Goal: Find specific page/section: Find specific page/section

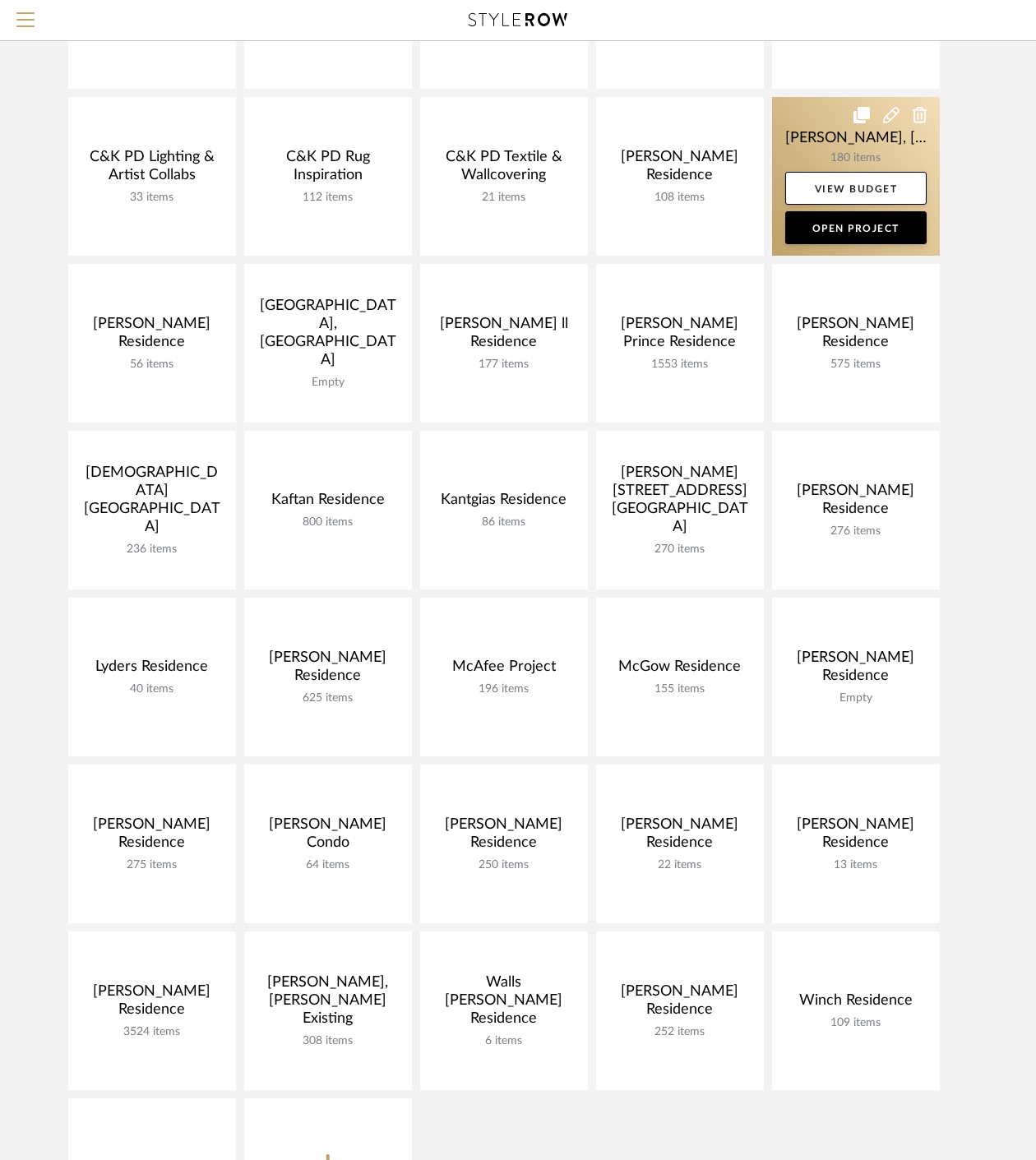
scroll to position [274, 0]
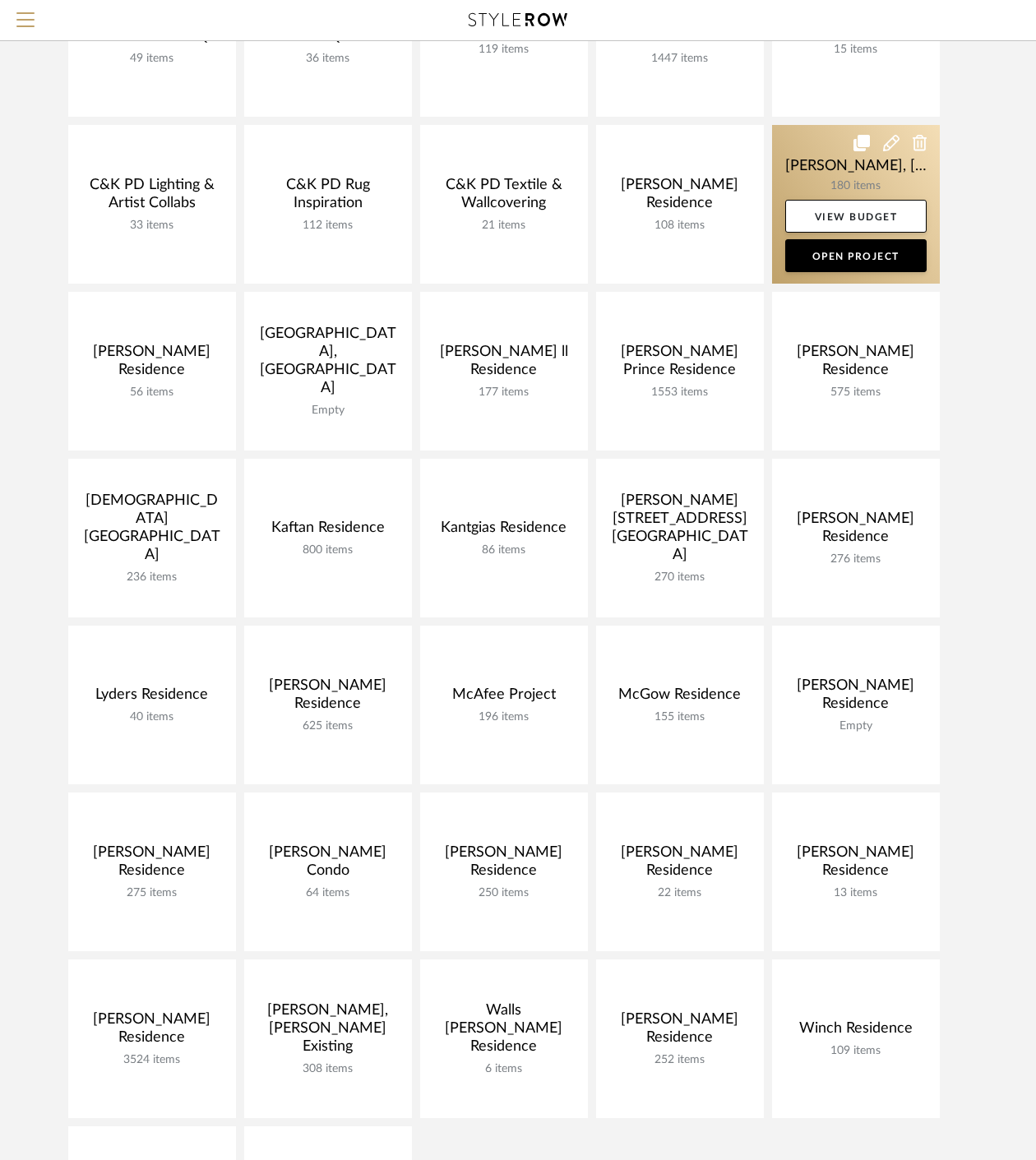
click at [812, 167] on link at bounding box center [855, 204] width 167 height 159
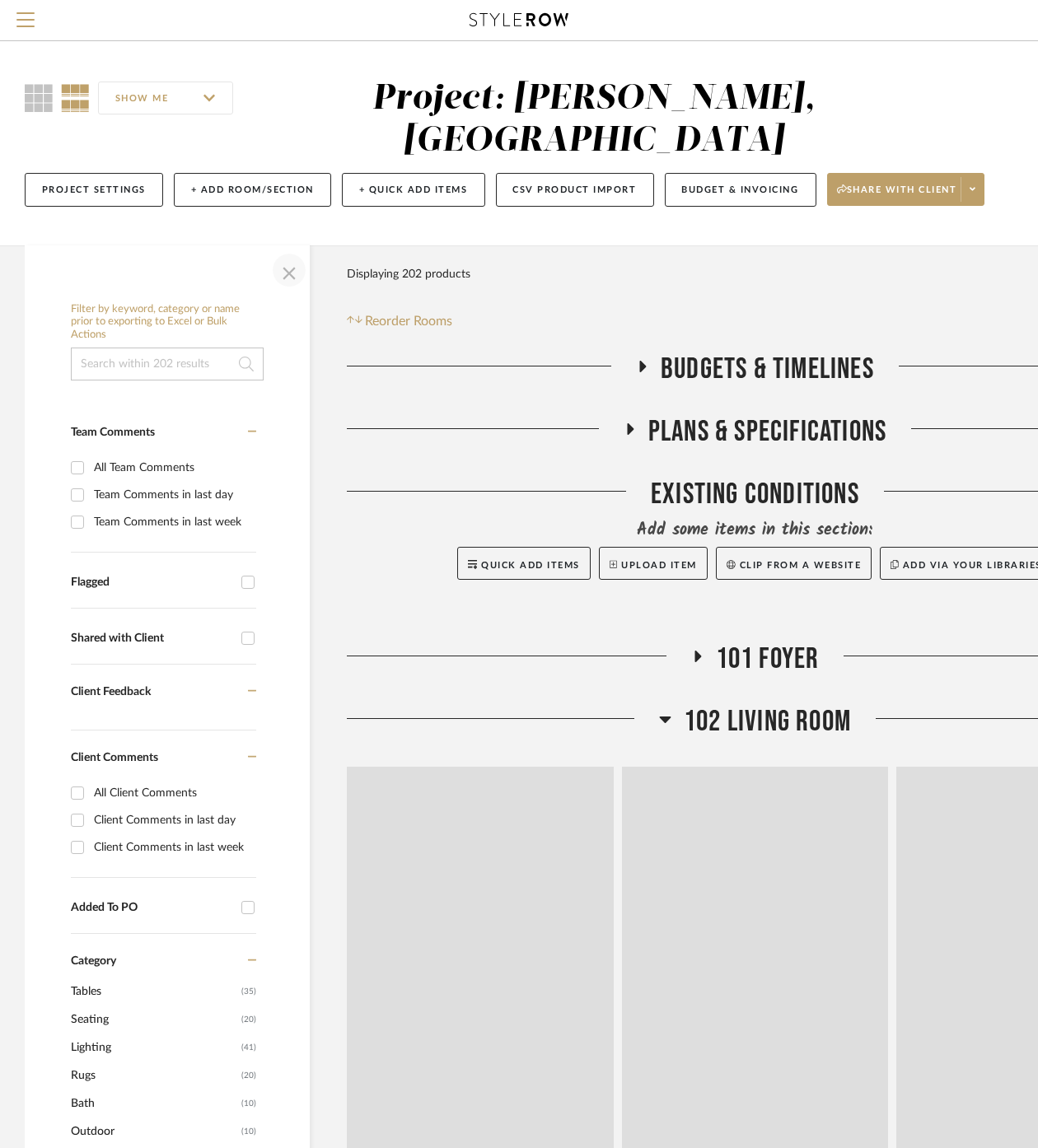
click at [294, 250] on span "button" at bounding box center [289, 270] width 40 height 40
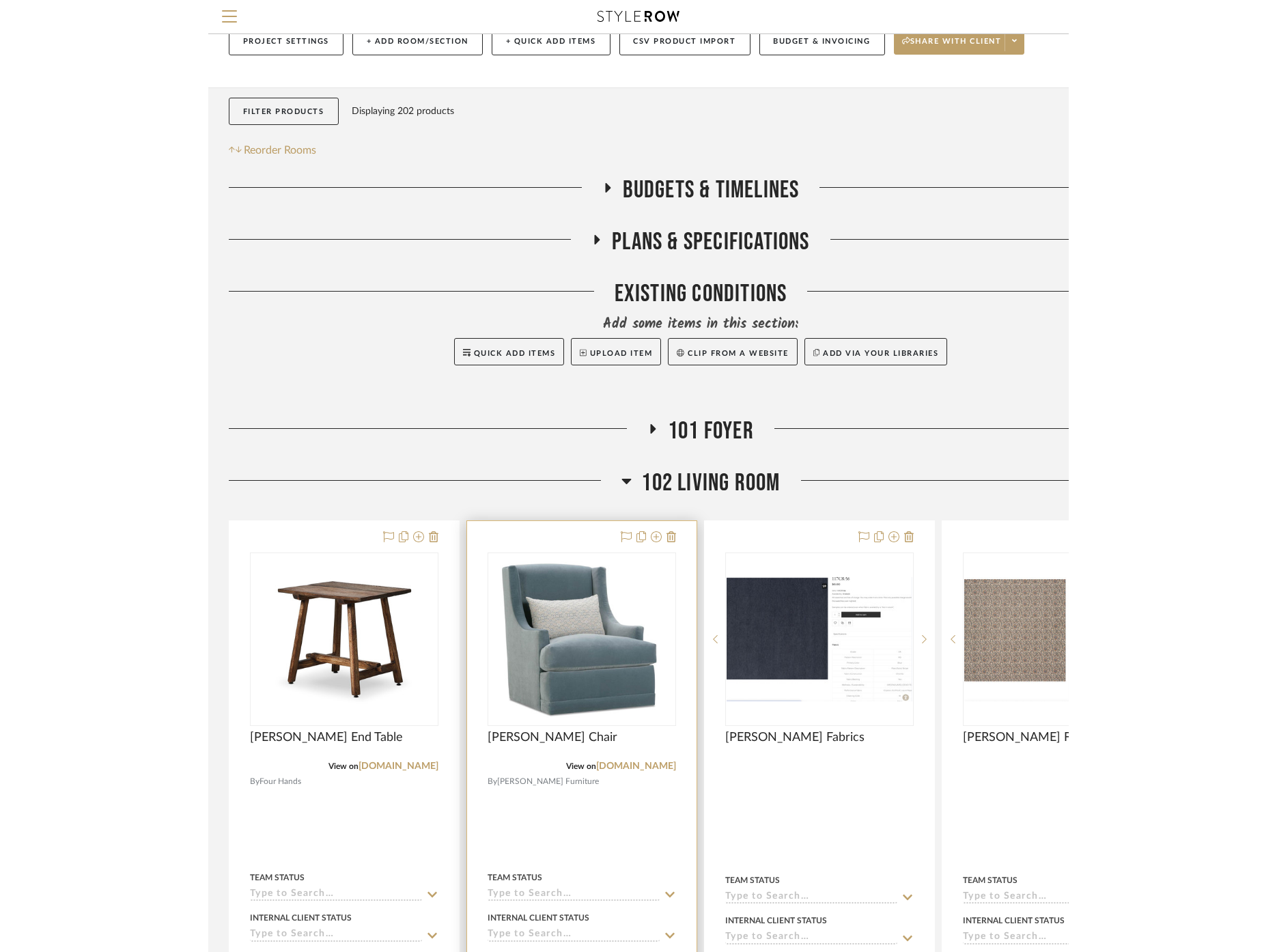
scroll to position [303, 0]
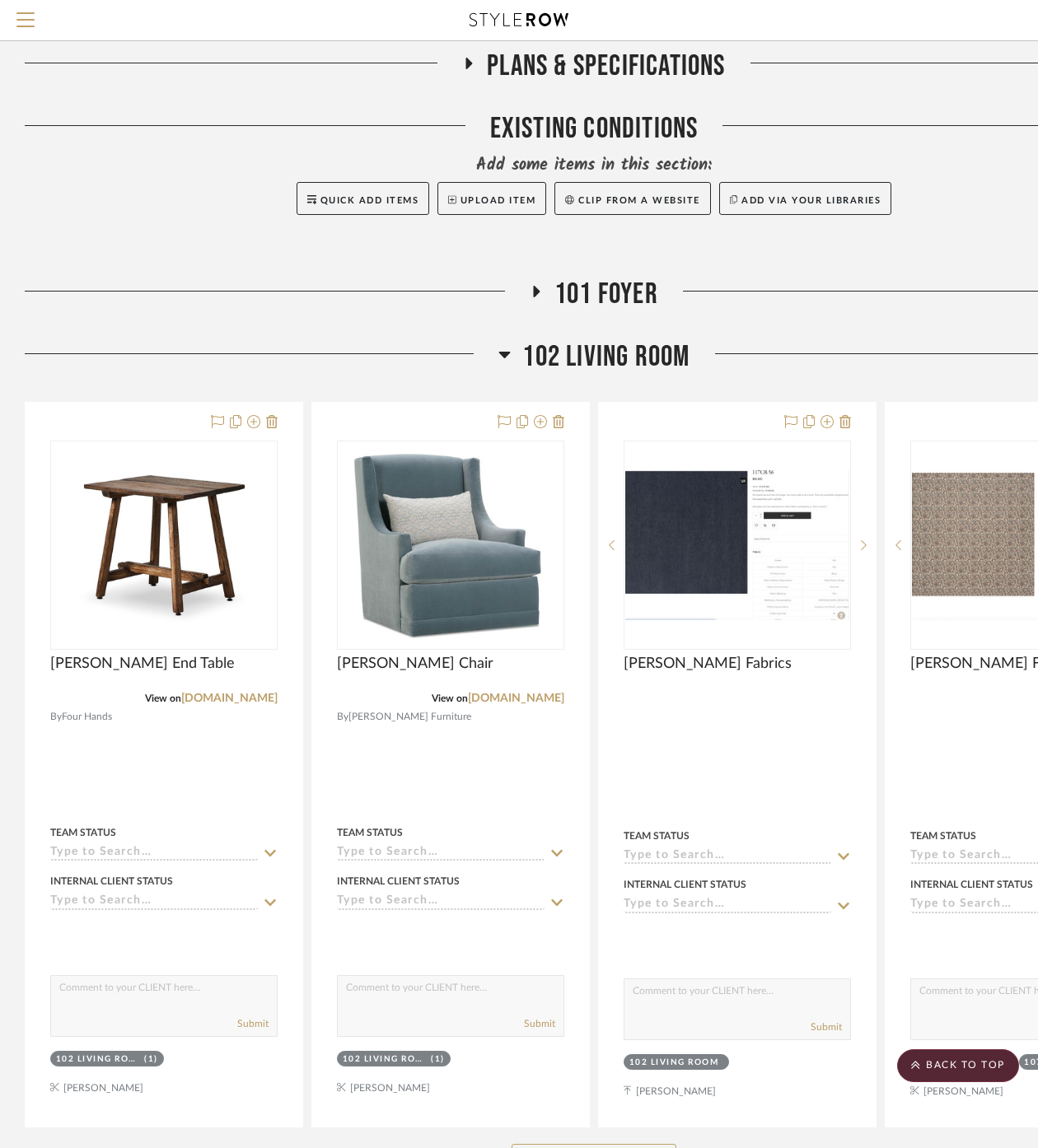
click at [550, 1144] on button "See More" at bounding box center [594, 1160] width 165 height 33
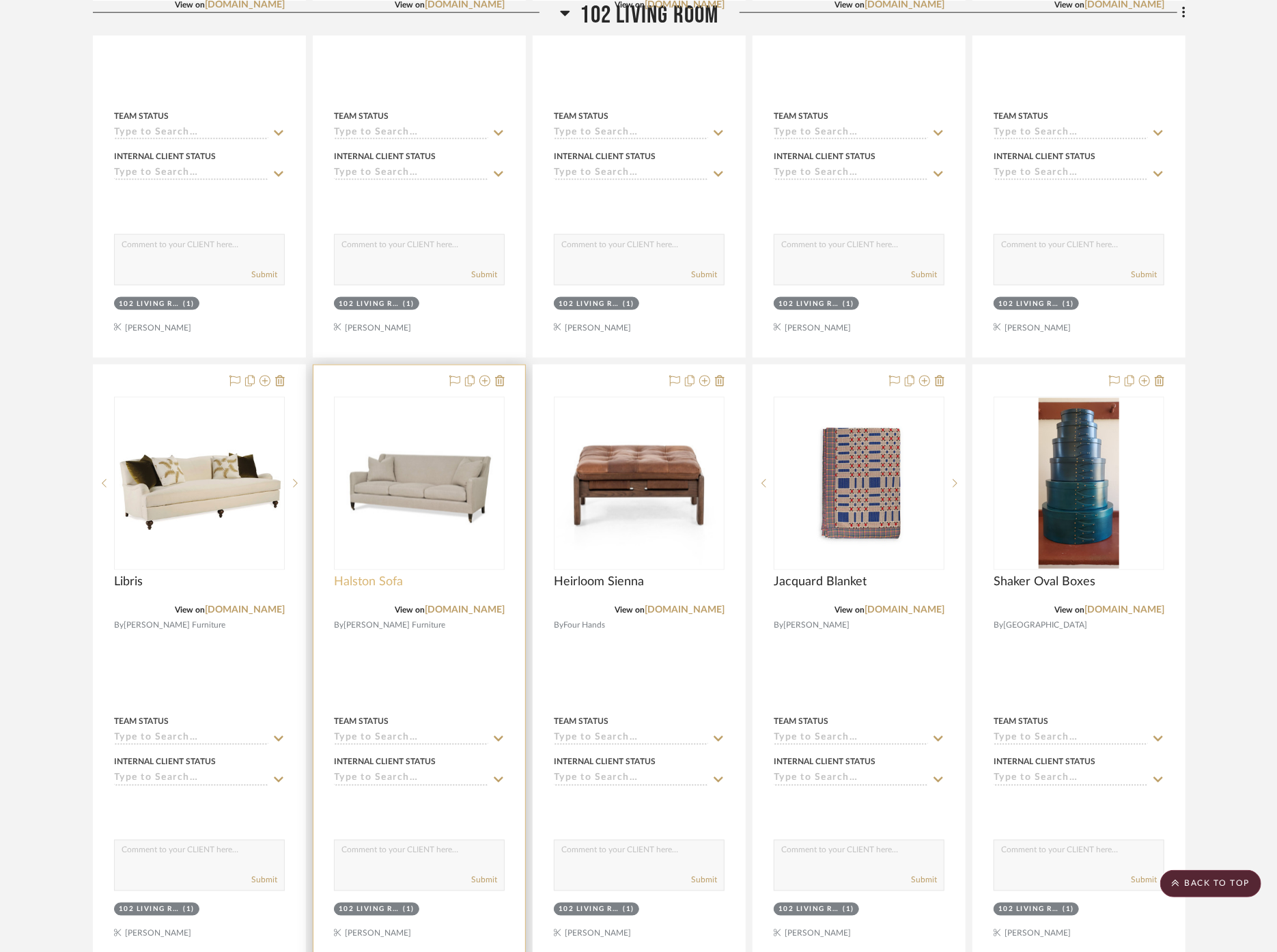
scroll to position [4553, 0]
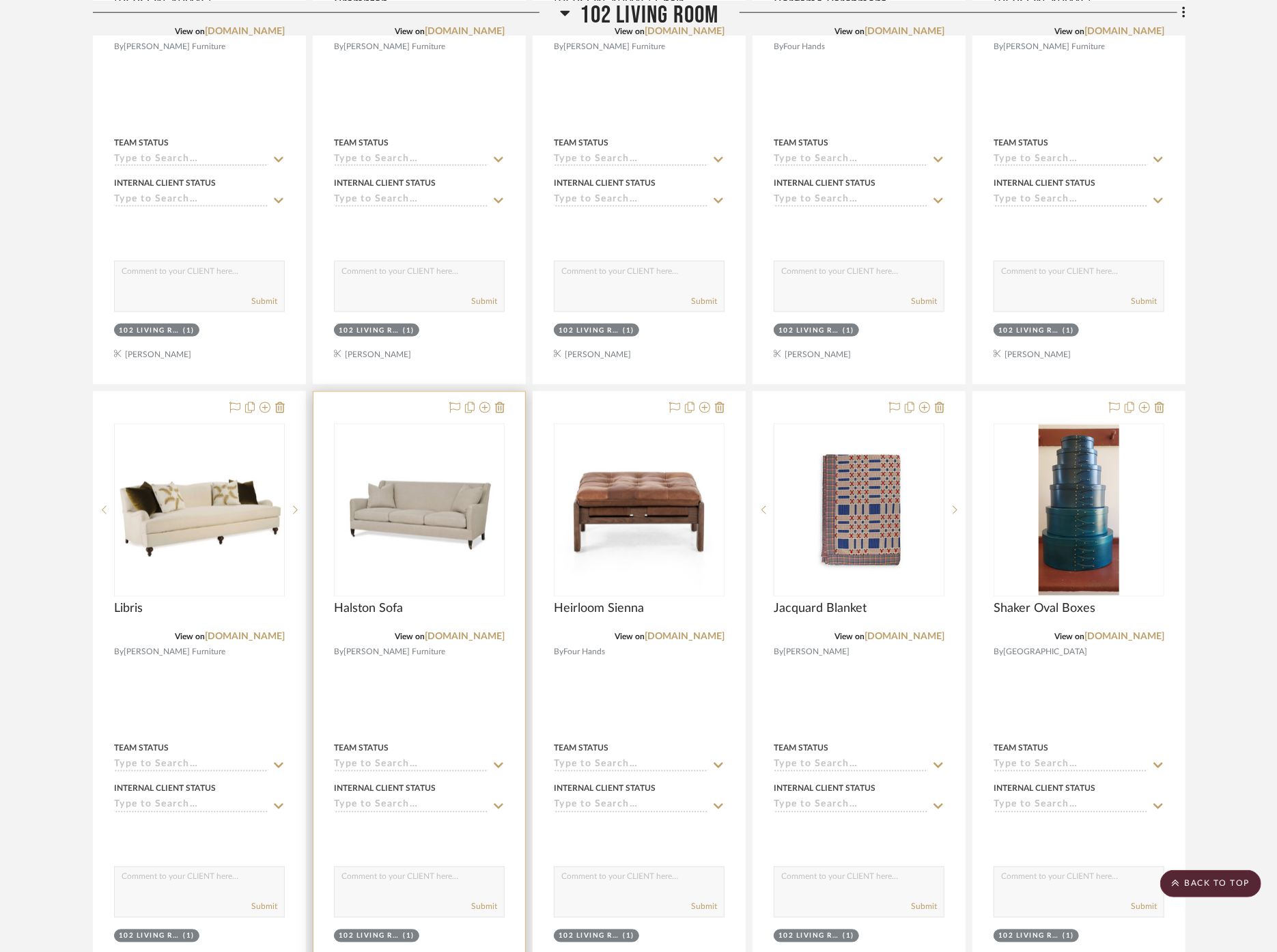
click at [479, 601] on div "Halston Sofa" at bounding box center [419, 616] width 170 height 30
click at [478, 632] on link "[DOMAIN_NAME]" at bounding box center [465, 637] width 80 height 9
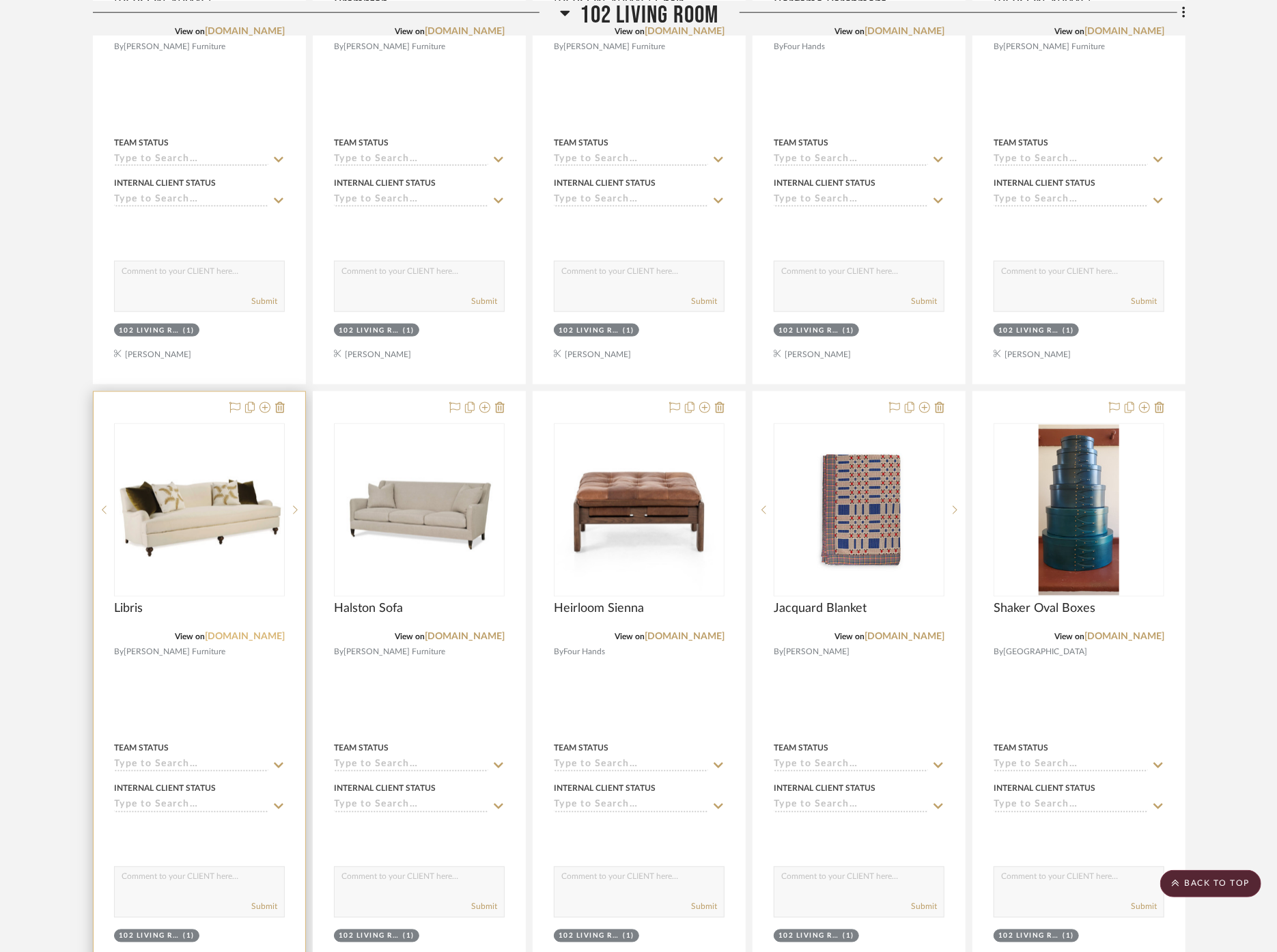
click at [246, 632] on link "[DOMAIN_NAME]" at bounding box center [245, 637] width 80 height 9
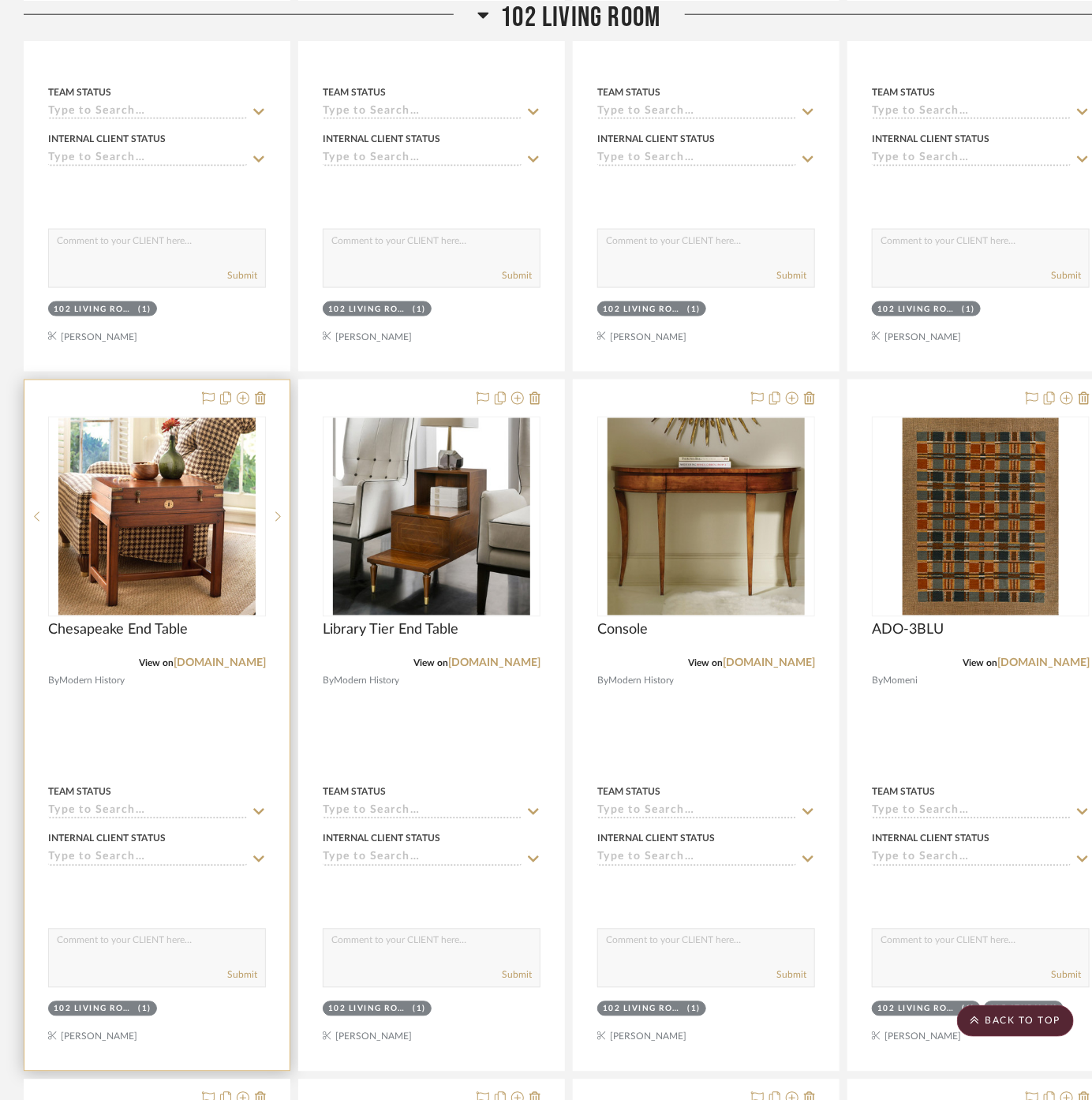
scroll to position [2891, 0]
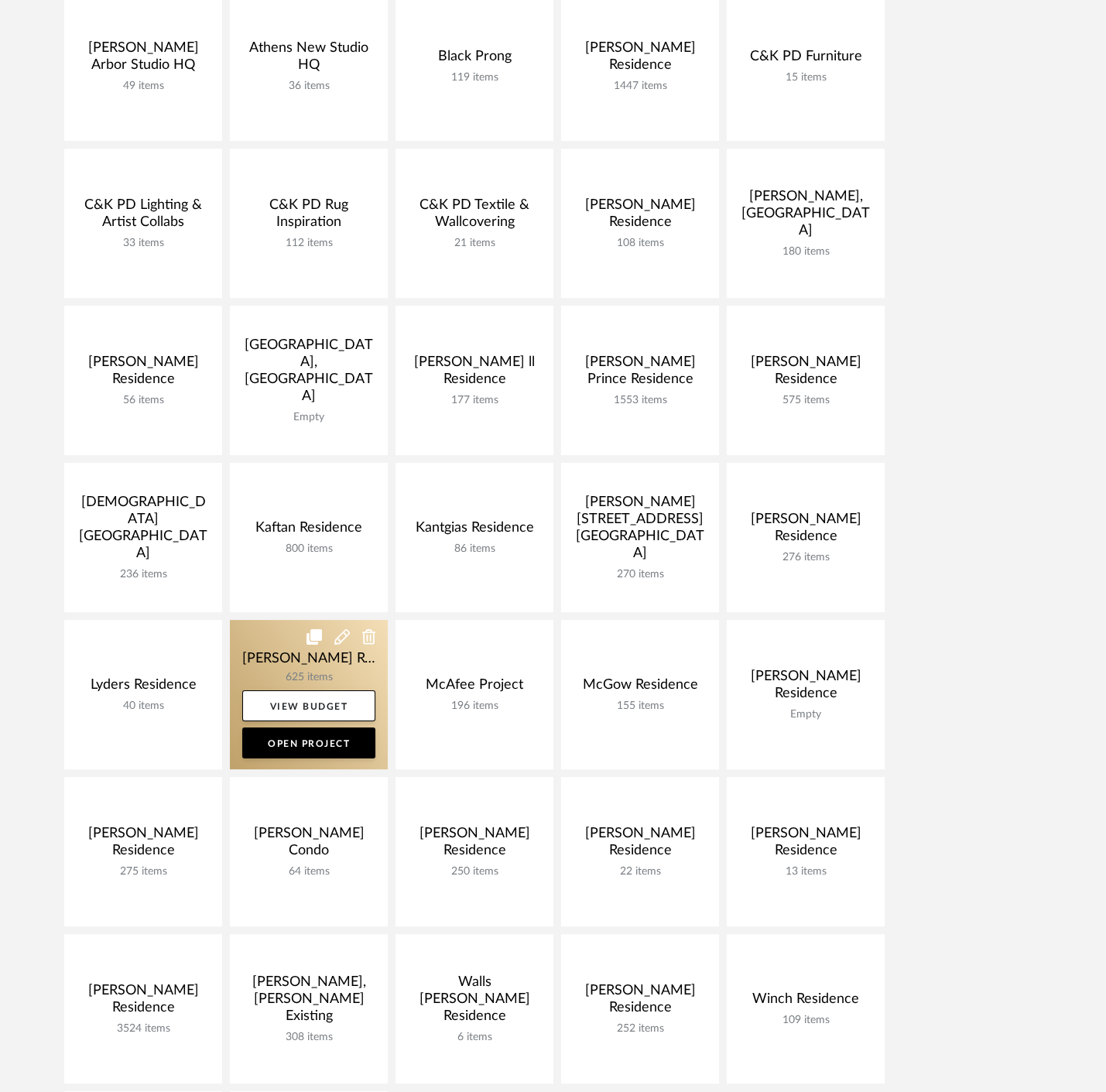
scroll to position [602, 0]
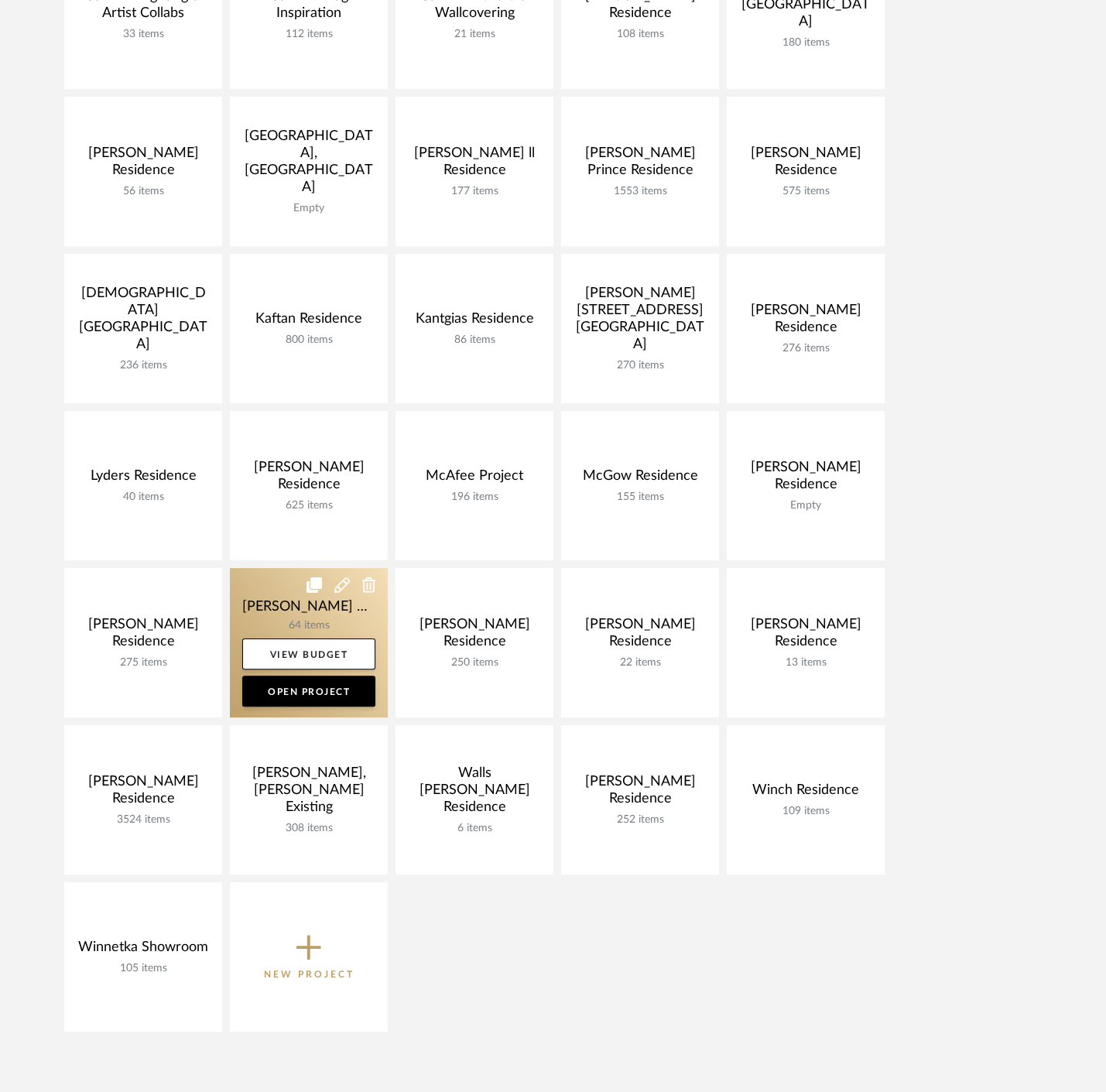
click at [307, 608] on link at bounding box center [308, 643] width 157 height 150
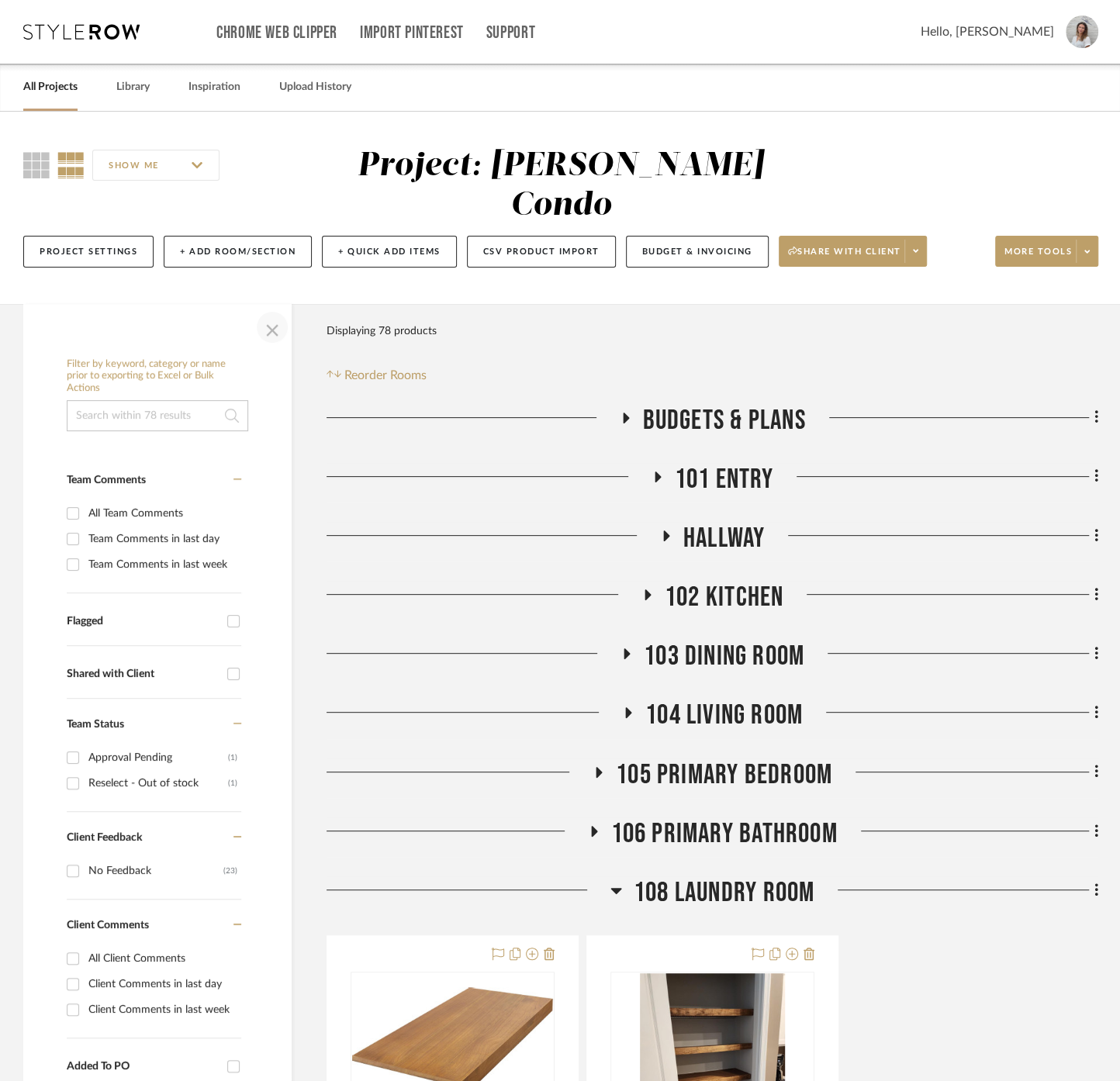
click at [274, 309] on span "button" at bounding box center [272, 327] width 37 height 37
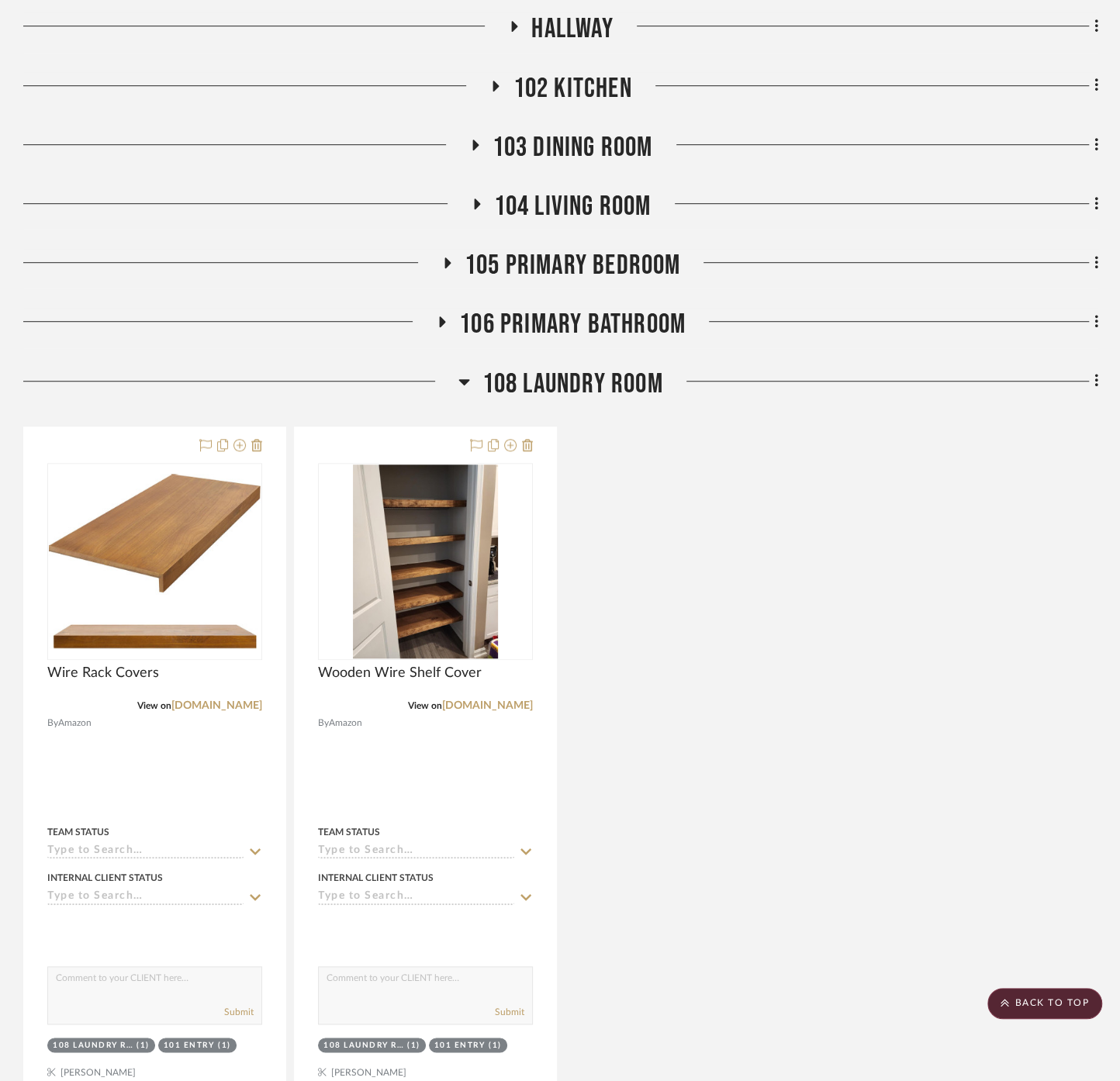
scroll to position [603, 0]
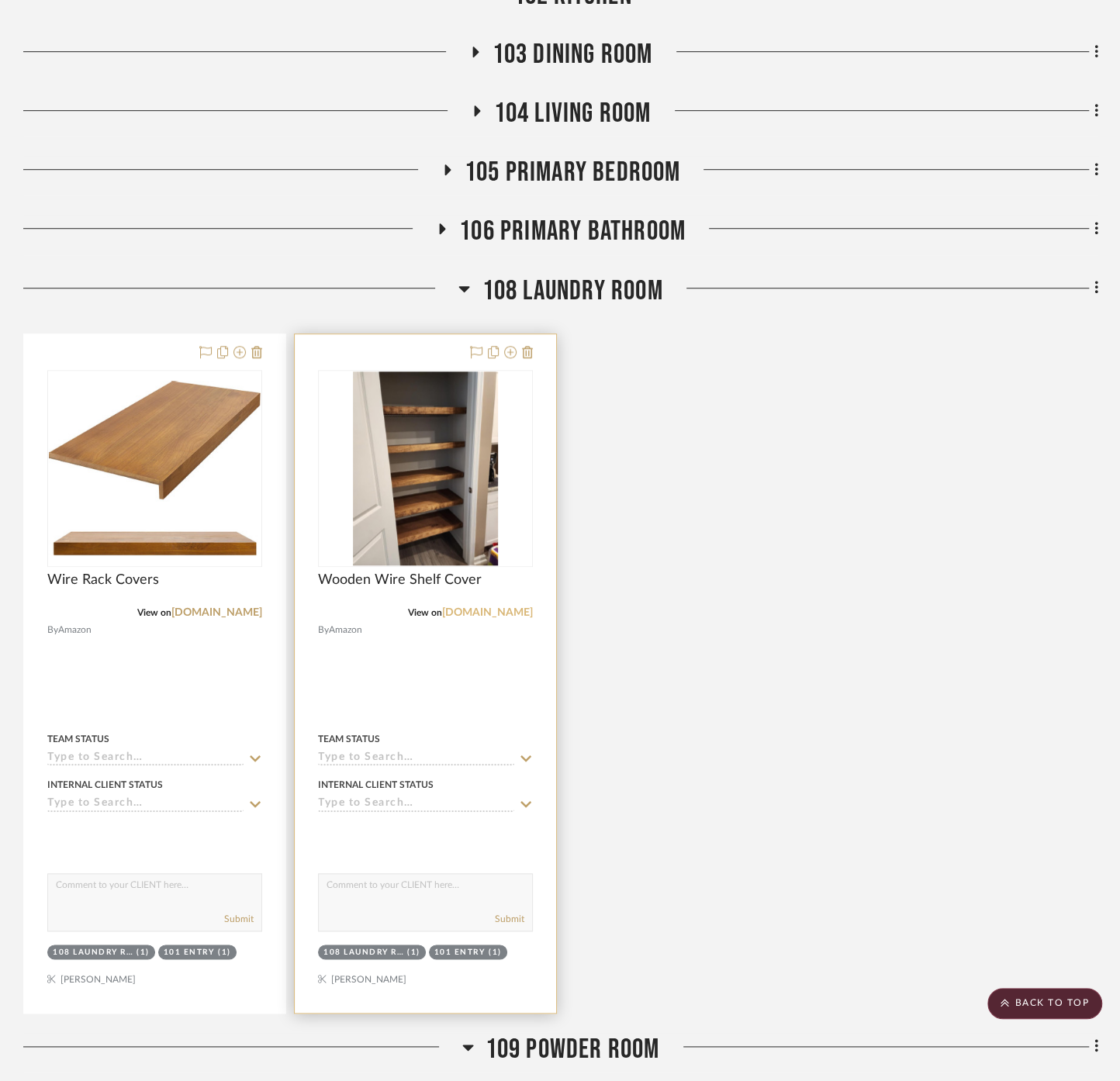
click at [495, 607] on link "amazon.com" at bounding box center [488, 613] width 91 height 11
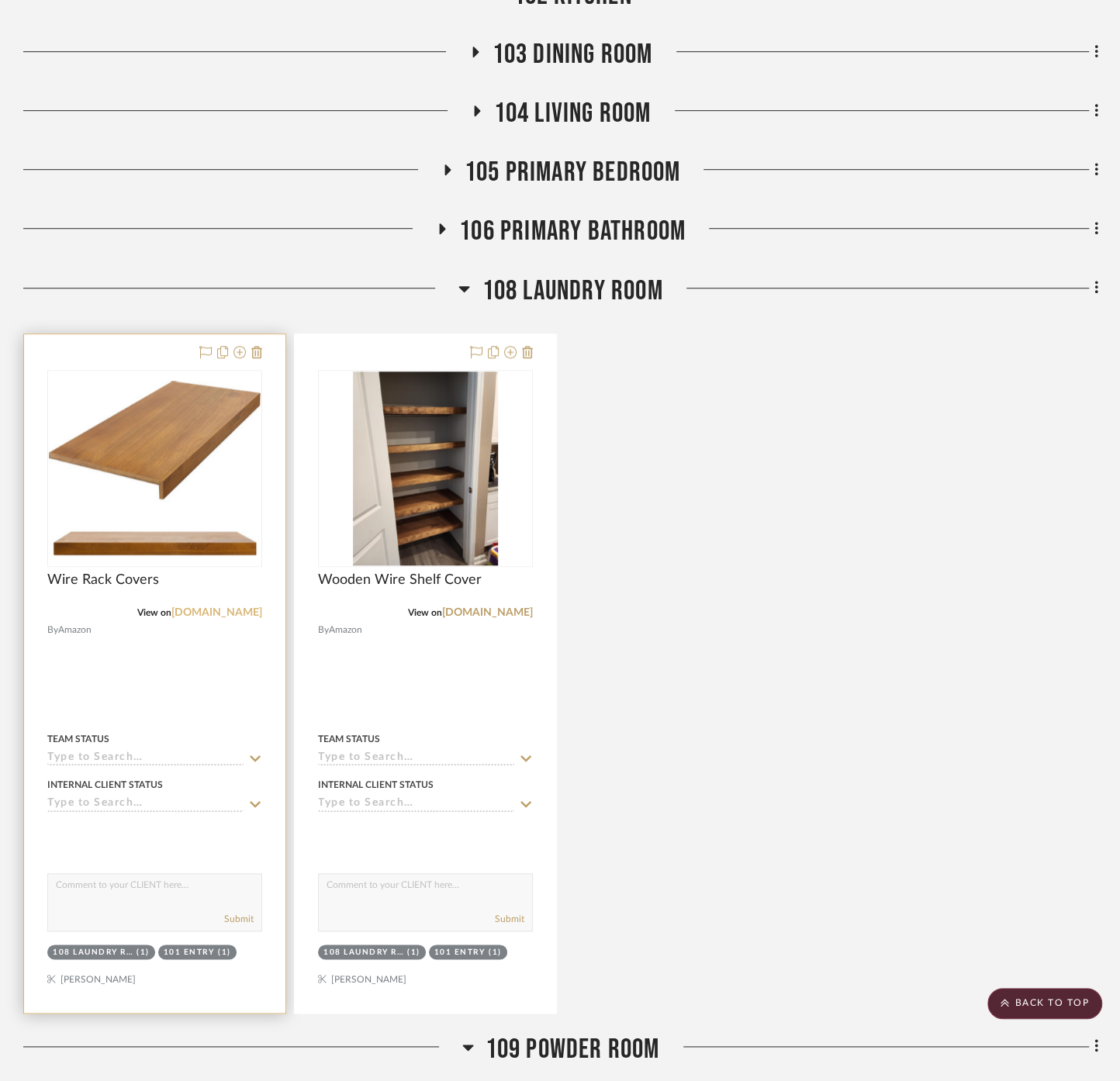
click at [209, 607] on link "amazon.com" at bounding box center [217, 613] width 91 height 11
